Goal: Information Seeking & Learning: Check status

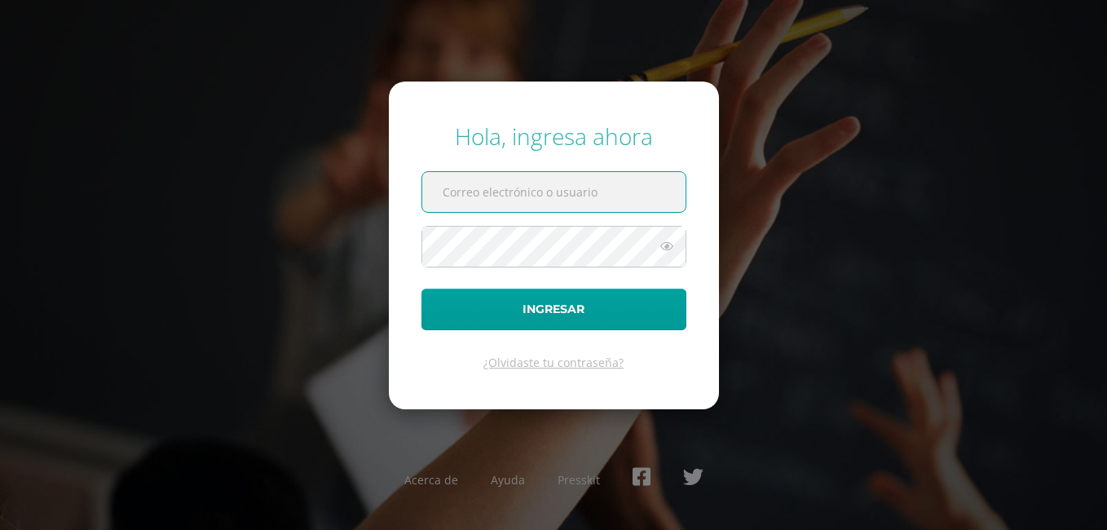
click at [472, 186] on input "text" at bounding box center [553, 192] width 263 height 40
type input "[EMAIL_ADDRESS][DOMAIN_NAME]"
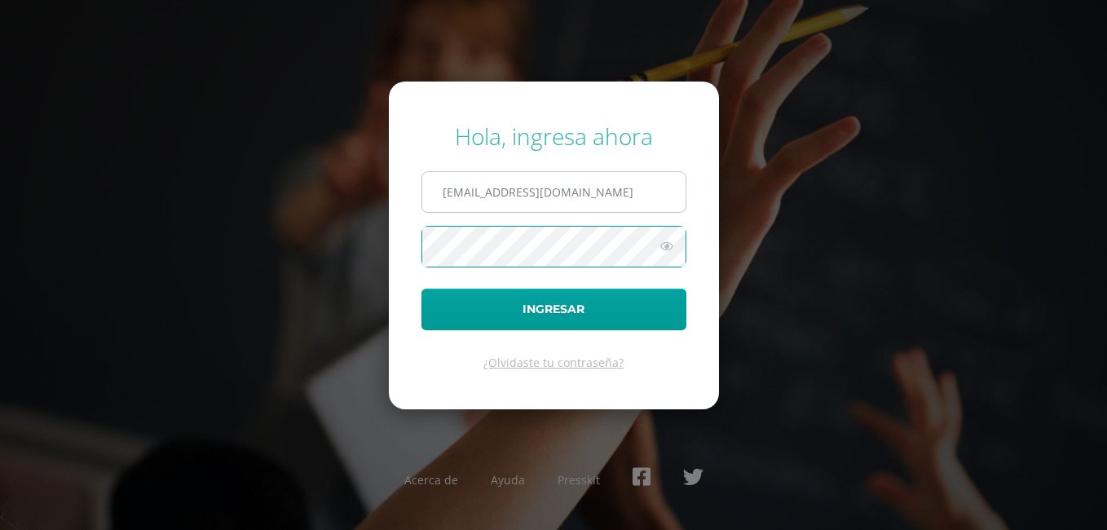
click at [421, 288] on button "Ingresar" at bounding box center [553, 309] width 265 height 42
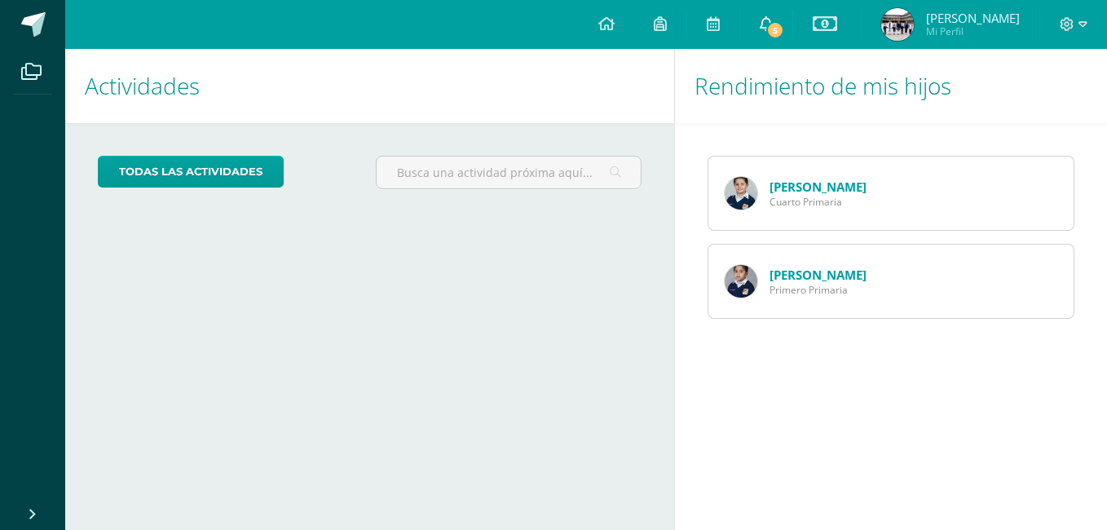
click at [784, 35] on span "5" at bounding box center [775, 30] width 18 height 18
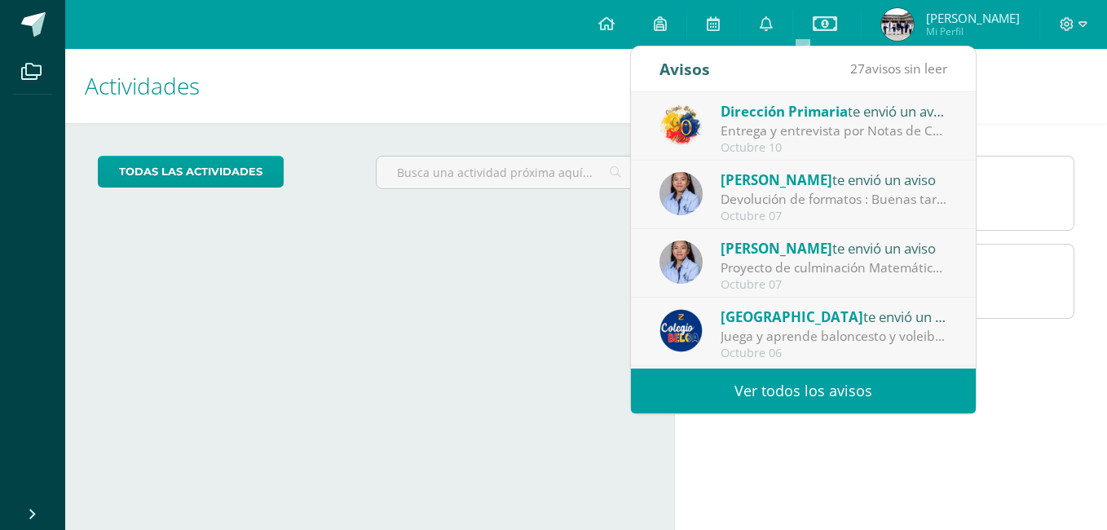
click at [813, 131] on div "Entrega y entrevista por Notas de Cuarta Unidad: Estimados Padres de Familia: R…" at bounding box center [833, 130] width 227 height 19
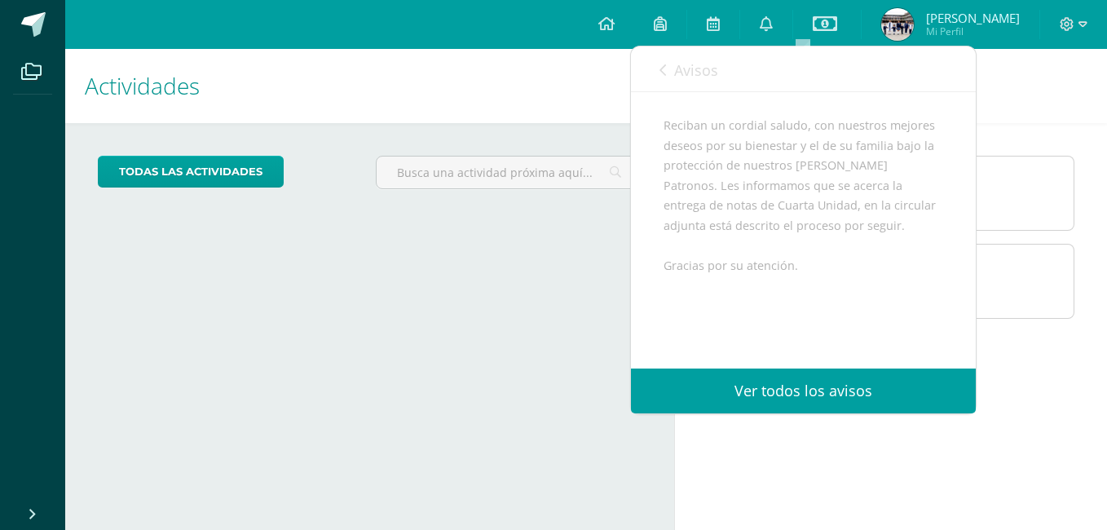
scroll to position [297, 0]
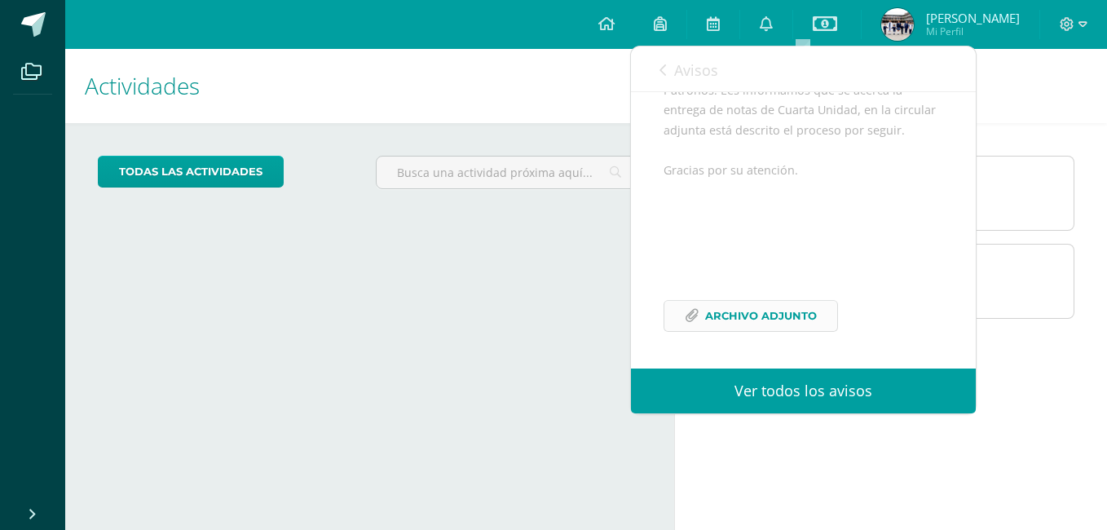
click at [738, 324] on span "Archivo Adjunto" at bounding box center [761, 316] width 112 height 30
click at [837, 23] on icon at bounding box center [824, 24] width 24 height 20
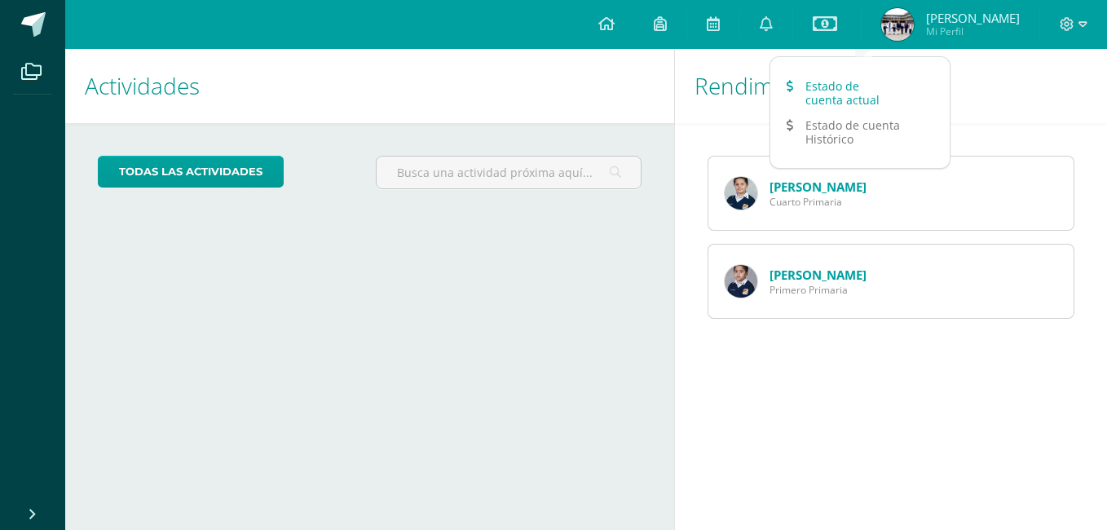
click at [814, 91] on link "Estado de cuenta actual" at bounding box center [859, 92] width 179 height 39
click at [821, 136] on link "Estado de cuenta Histórico" at bounding box center [859, 131] width 179 height 39
click at [785, 190] on link "Walter González" at bounding box center [817, 186] width 97 height 16
click at [812, 276] on link "Mario González" at bounding box center [817, 274] width 97 height 16
